Goal: Information Seeking & Learning: Learn about a topic

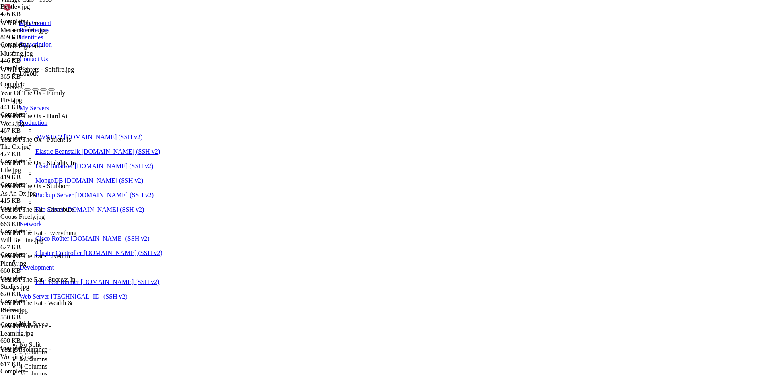
scroll to position [4061, 0]
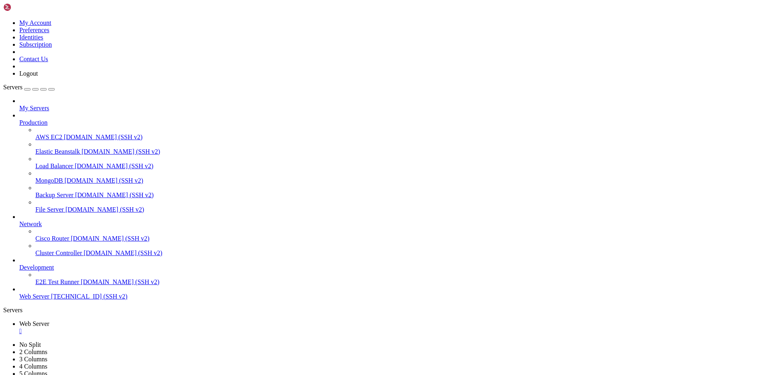
click at [38, 300] on span "Web Server" at bounding box center [34, 296] width 30 height 7
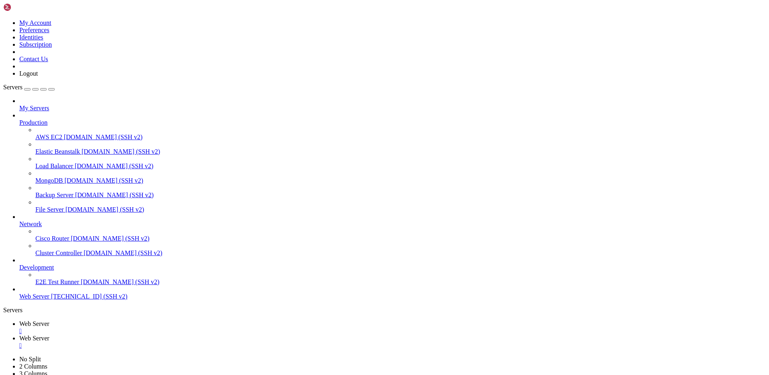
drag, startPoint x: 392, startPoint y: 1190, endPoint x: 470, endPoint y: 1189, distance: 77.7
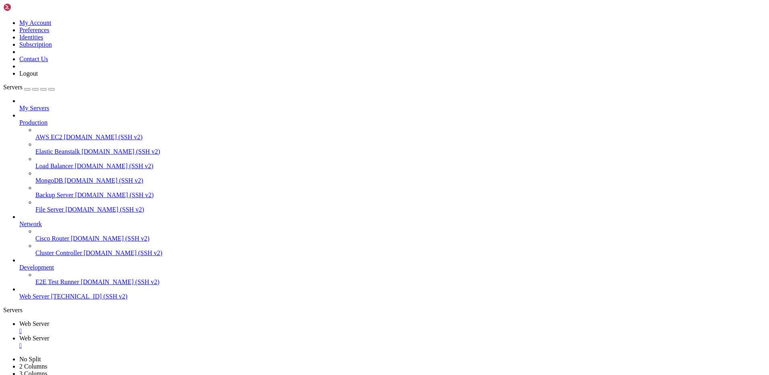
scroll to position [5425, 0]
click at [49, 320] on span "Web Server" at bounding box center [34, 323] width 30 height 7
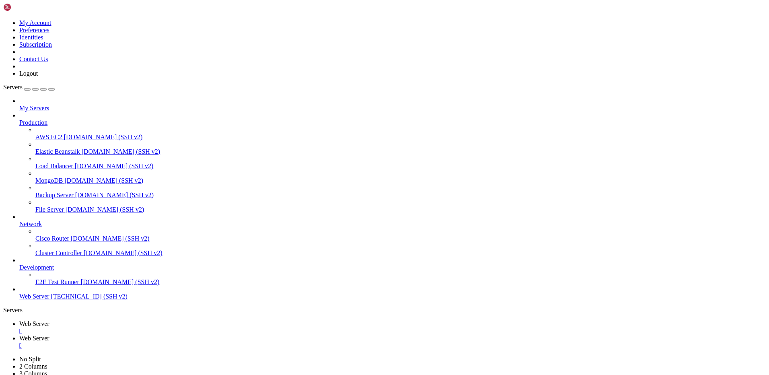
scroll to position [2959, 0]
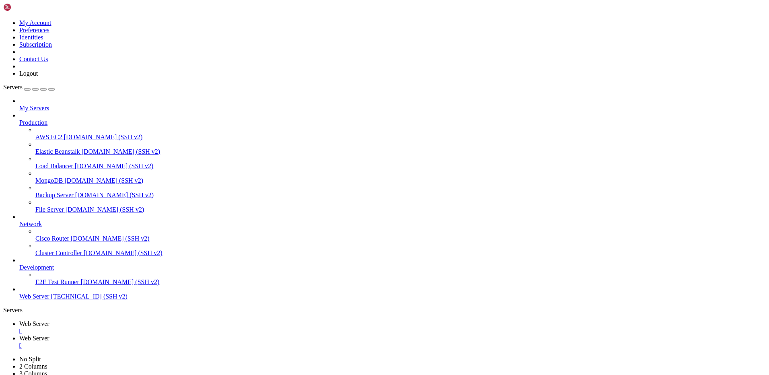
drag, startPoint x: 153, startPoint y: 247, endPoint x: 157, endPoint y: 150, distance: 97.5
click at [49, 335] on span "Web Server" at bounding box center [34, 338] width 30 height 7
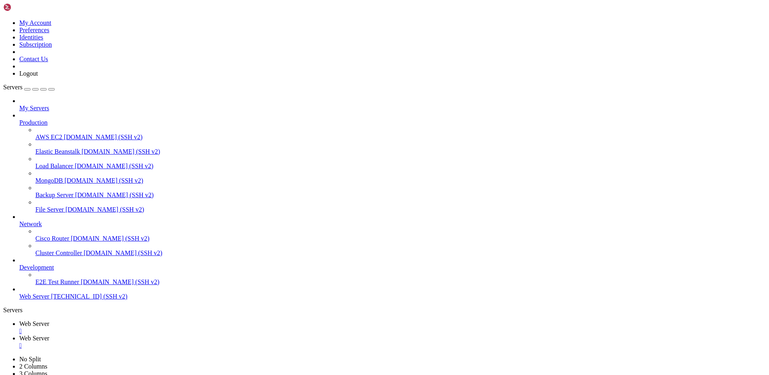
scroll to position [7485, 0]
